Goal: Communication & Community: Participate in discussion

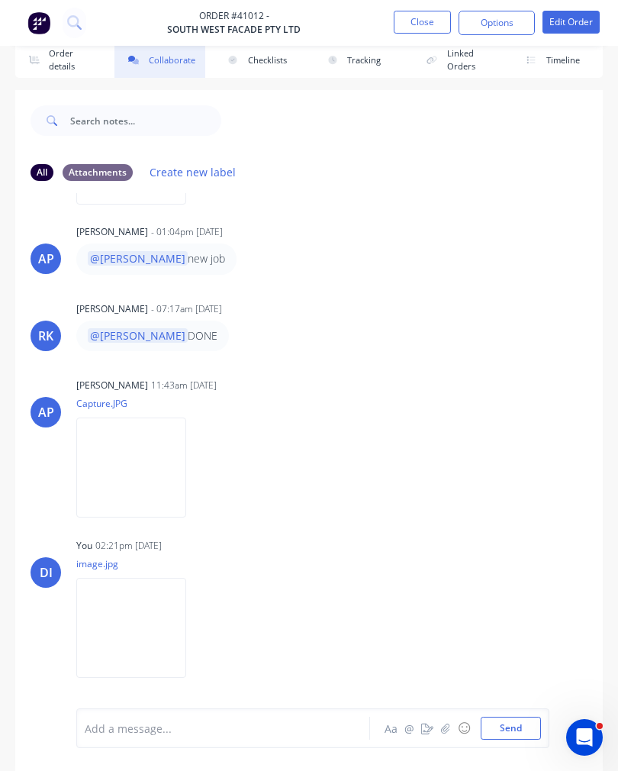
scroll to position [156, 0]
click at [421, 22] on button "Close" at bounding box center [422, 22] width 57 height 23
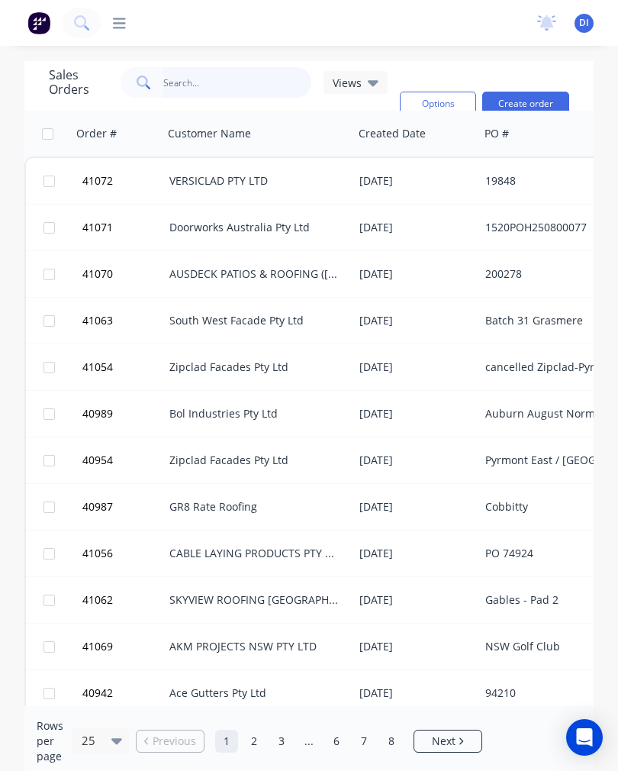
click at [231, 96] on input "text" at bounding box center [237, 82] width 149 height 31
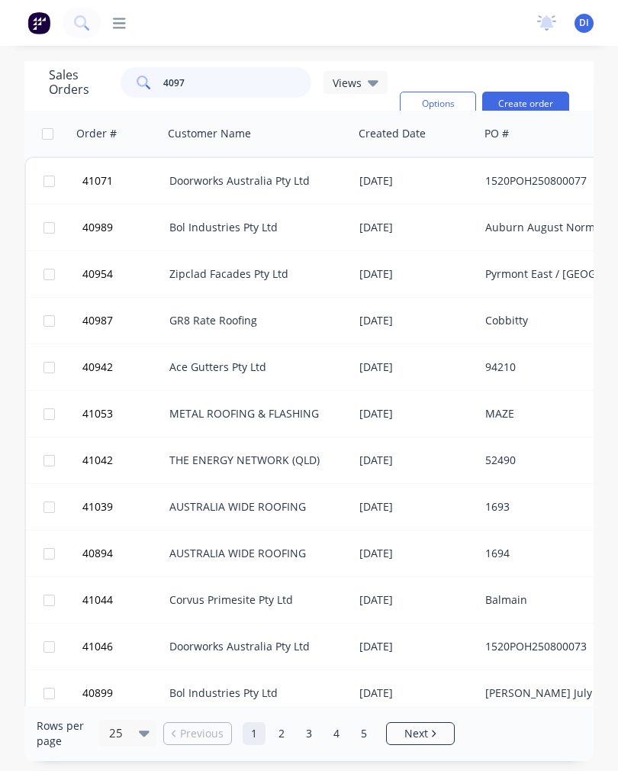
type input "40975"
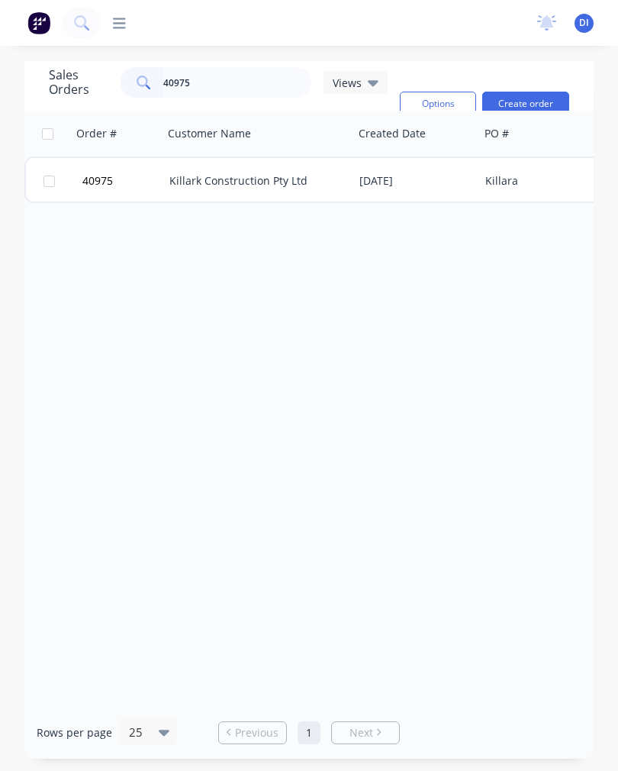
click at [283, 191] on div "Killark Construction Pty Ltd" at bounding box center [258, 181] width 190 height 46
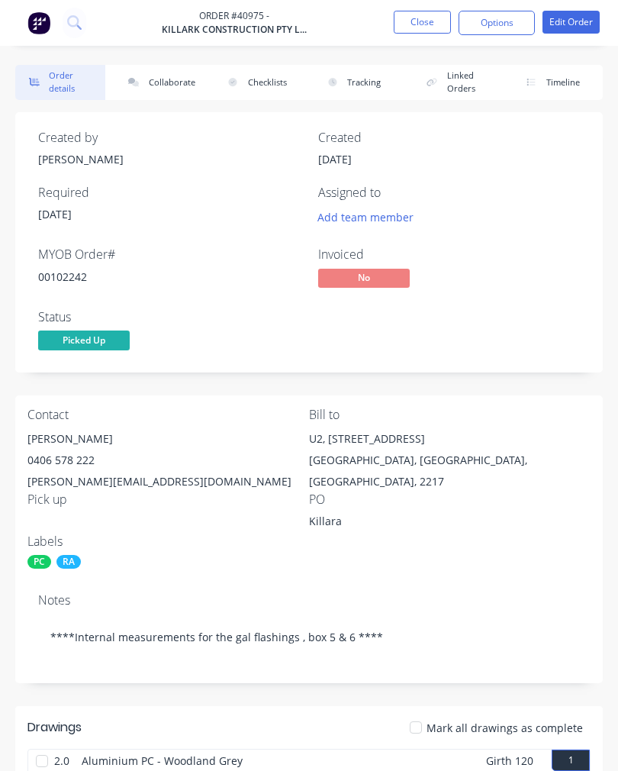
click at [167, 88] on button "Collaborate" at bounding box center [160, 82] width 90 height 35
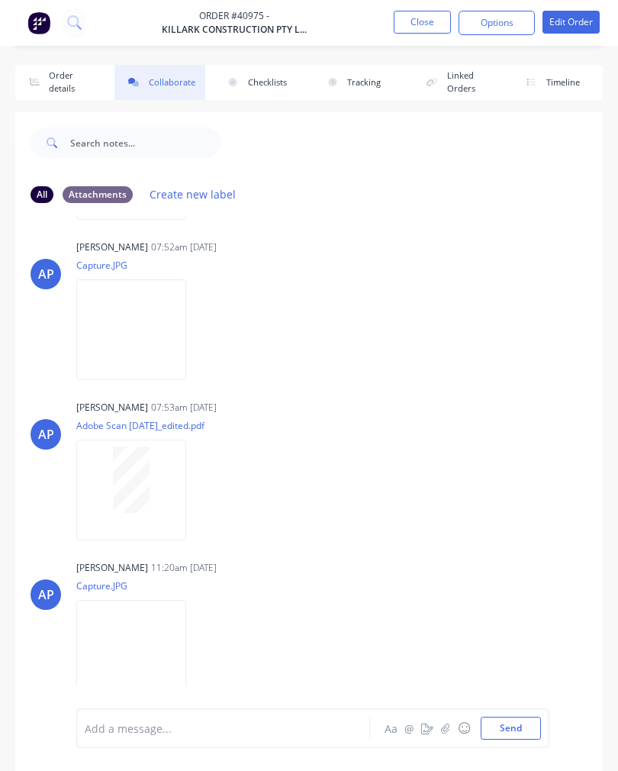
scroll to position [169, 0]
click at [447, 732] on icon "button" at bounding box center [445, 728] width 9 height 11
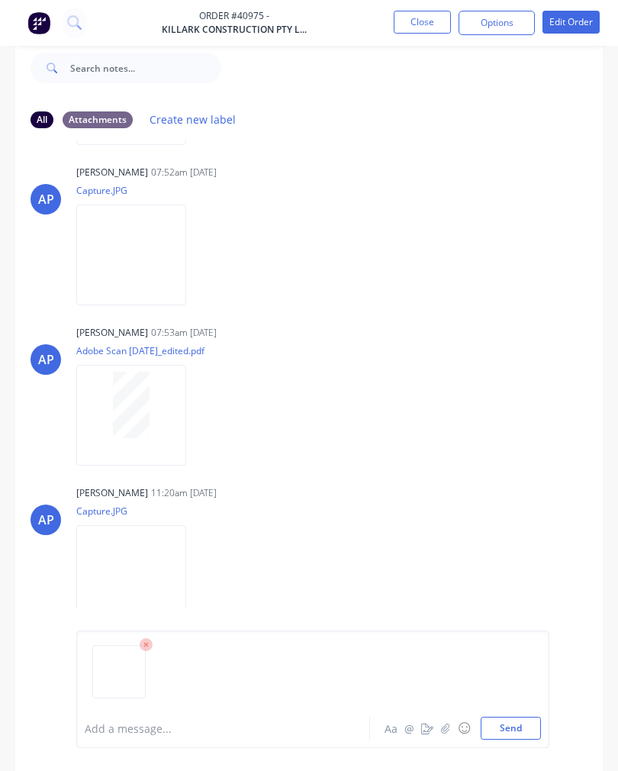
scroll to position [100, 0]
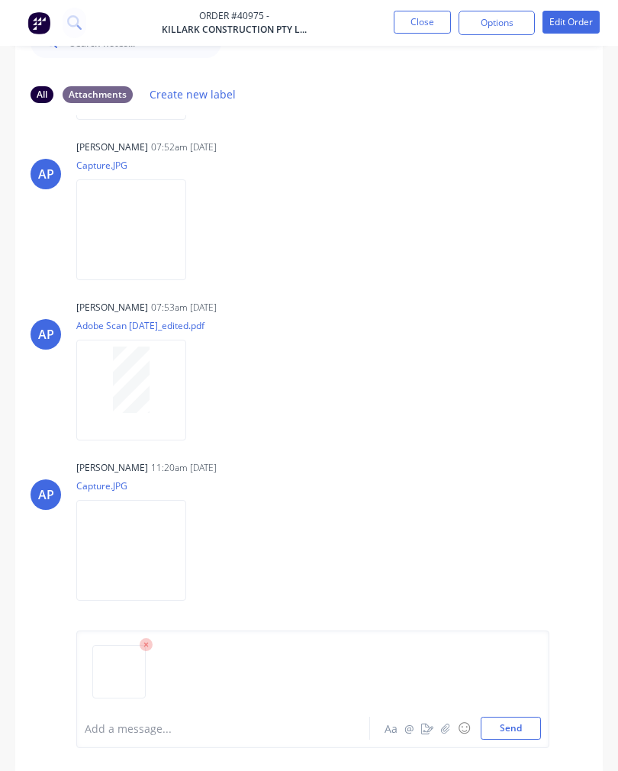
click at [505, 740] on button "Send" at bounding box center [511, 728] width 60 height 23
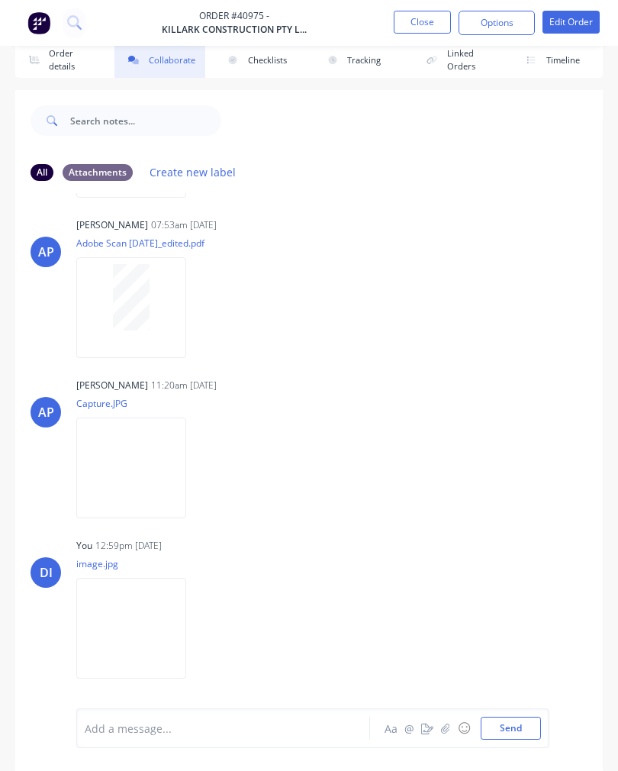
scroll to position [335, 0]
click at [414, 22] on button "Close" at bounding box center [422, 22] width 57 height 23
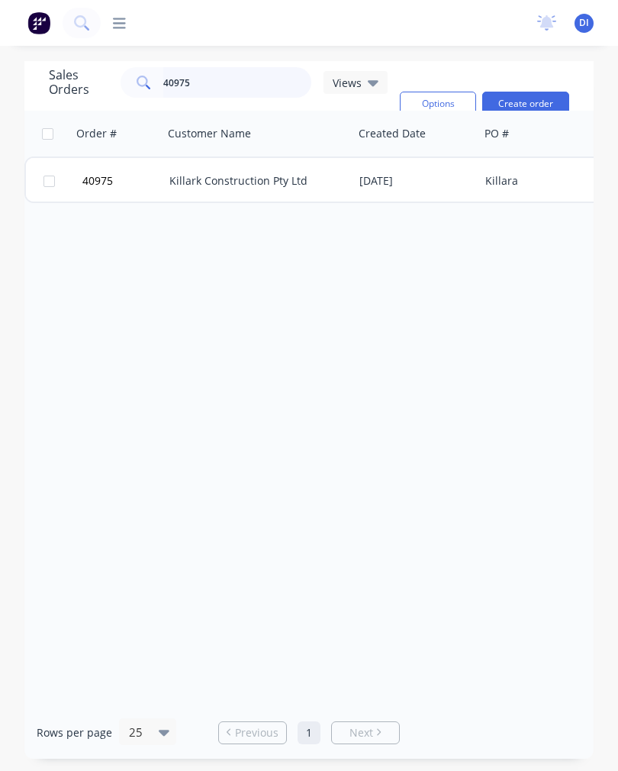
click at [244, 93] on input "40975" at bounding box center [237, 82] width 149 height 31
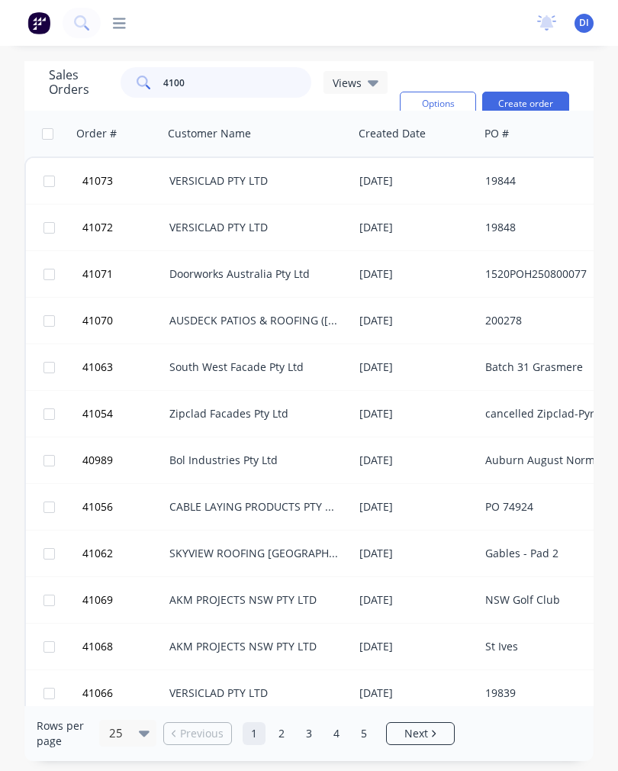
type input "41001"
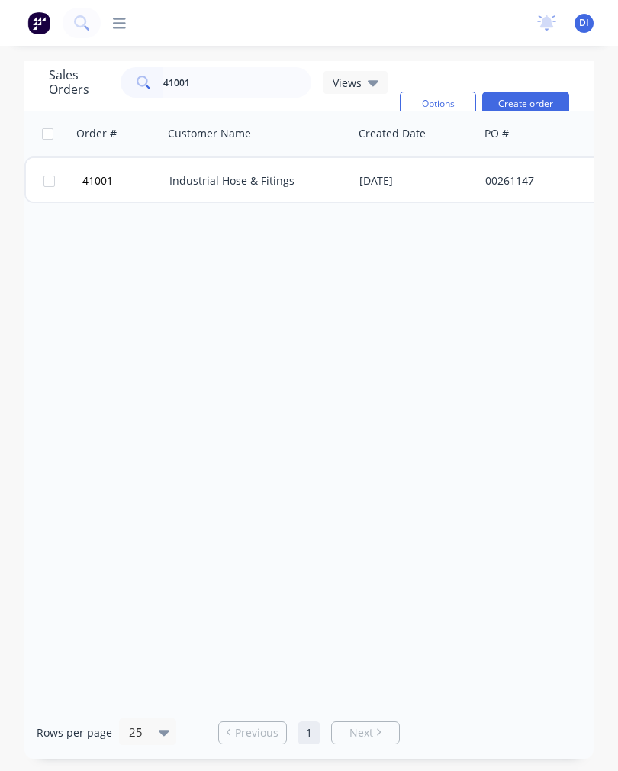
click at [274, 179] on div "Industrial Hose & Fitings" at bounding box center [253, 180] width 169 height 15
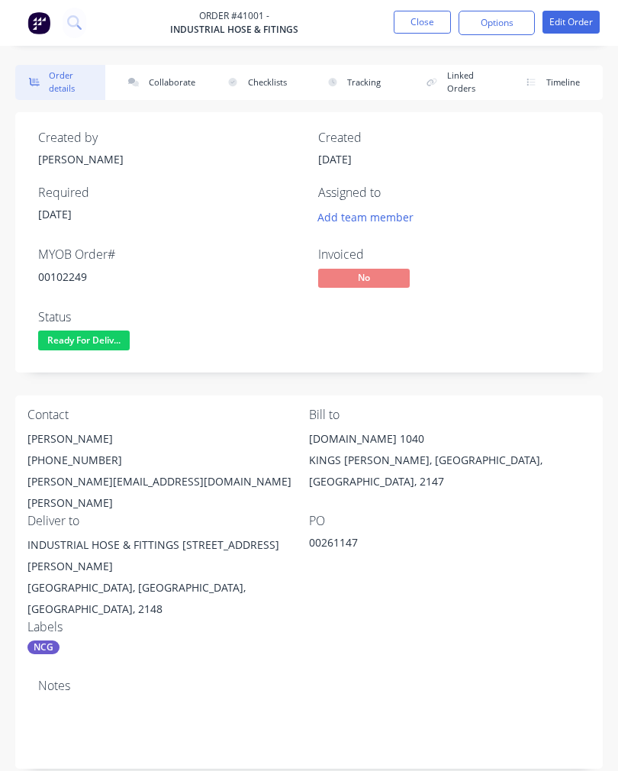
click at [424, 31] on button "Close" at bounding box center [422, 22] width 57 height 23
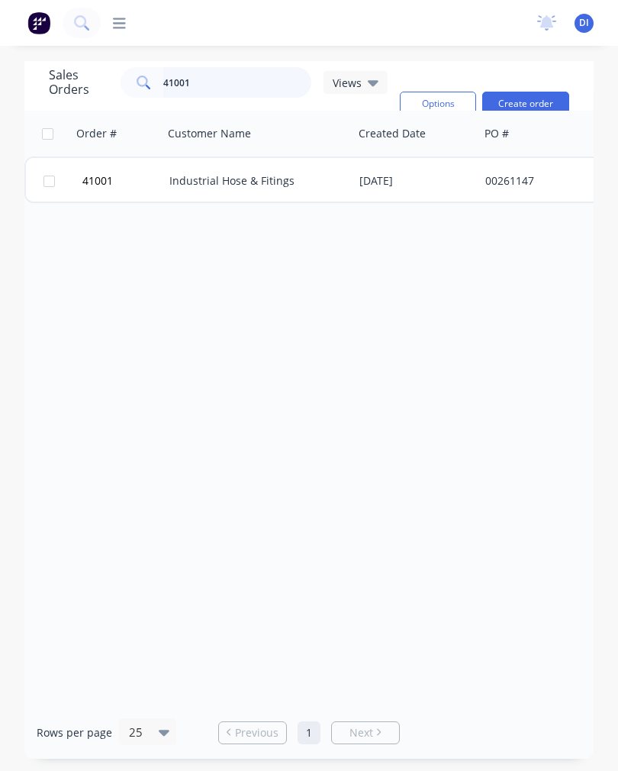
click at [247, 78] on input "41001" at bounding box center [237, 82] width 149 height 31
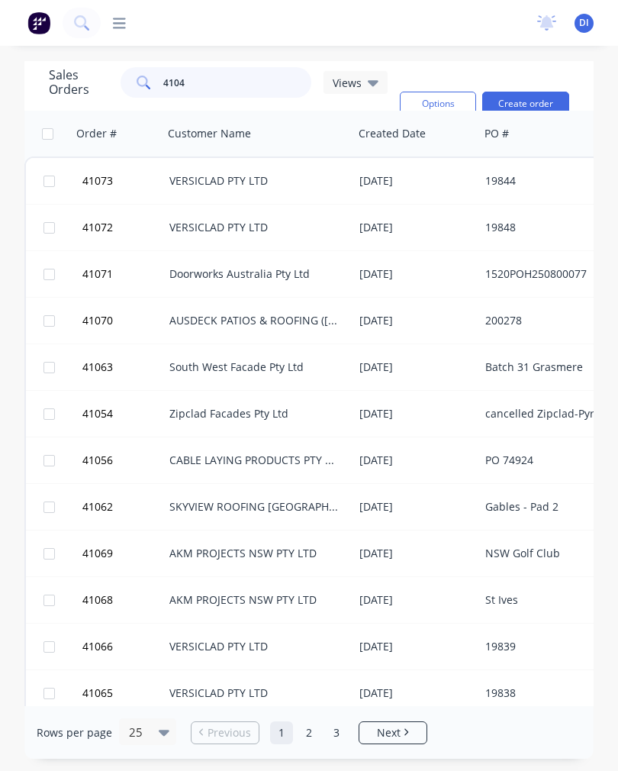
type input "41045"
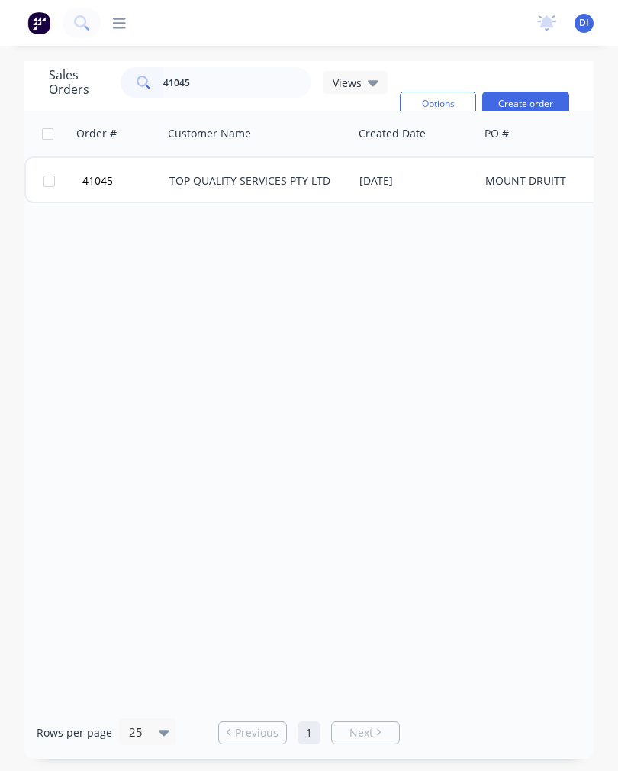
click at [314, 173] on div "TOP QUALITY SERVICES PTY LTD" at bounding box center [253, 180] width 169 height 15
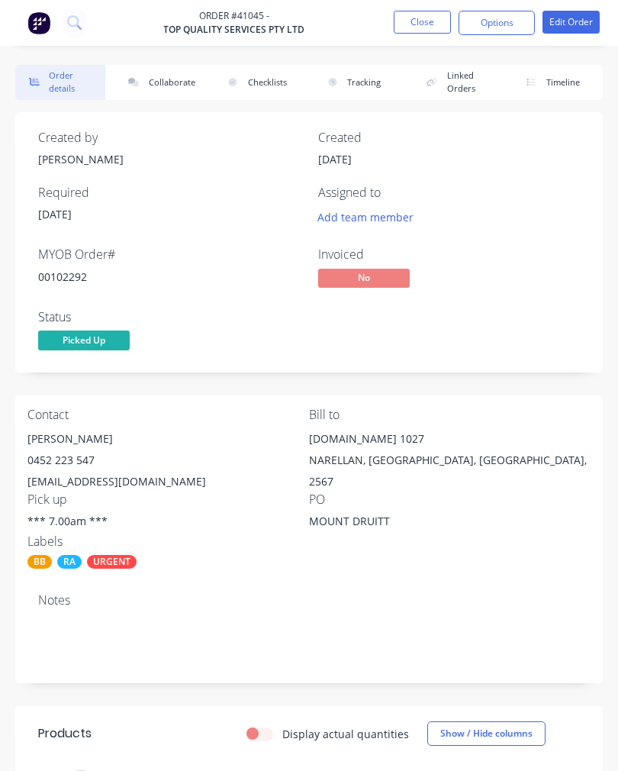
click at [172, 91] on button "Collaborate" at bounding box center [160, 82] width 90 height 35
